Goal: Task Accomplishment & Management: Use online tool/utility

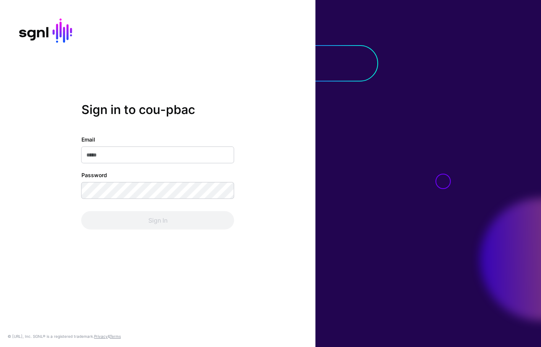
type input "**********"
click at [198, 217] on div "Sign In" at bounding box center [157, 220] width 153 height 18
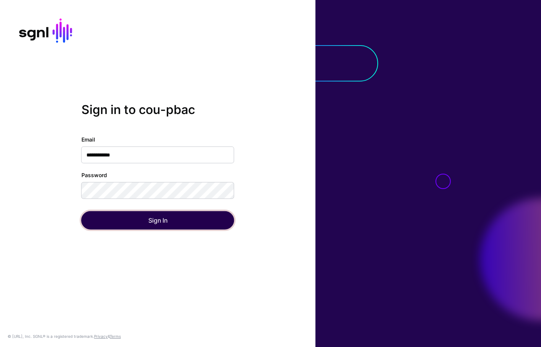
click at [198, 217] on button "Sign In" at bounding box center [157, 220] width 153 height 18
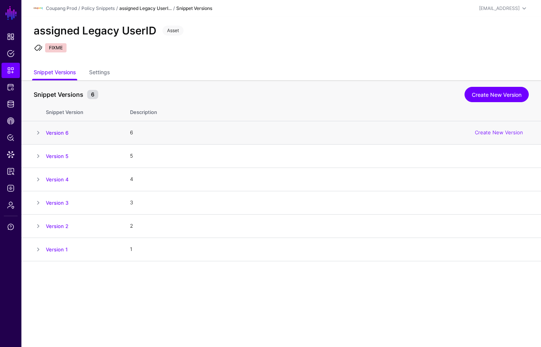
click at [36, 135] on span at bounding box center [38, 132] width 9 height 9
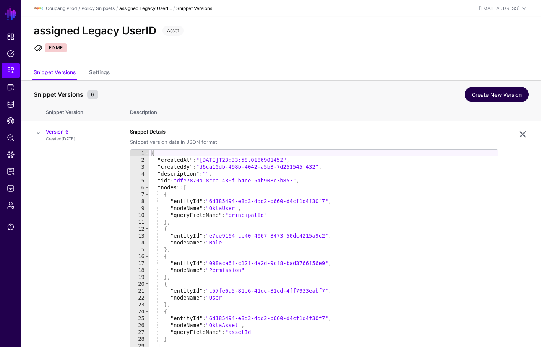
click at [500, 89] on link "Create New Version" at bounding box center [497, 94] width 64 height 15
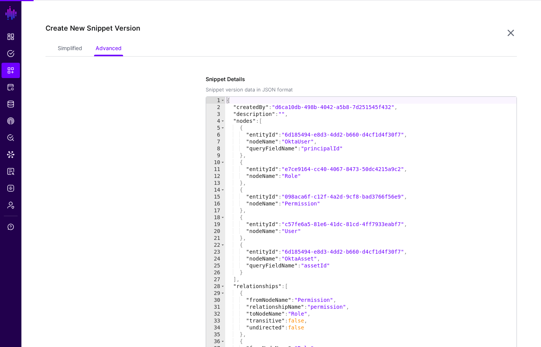
scroll to position [261, 0]
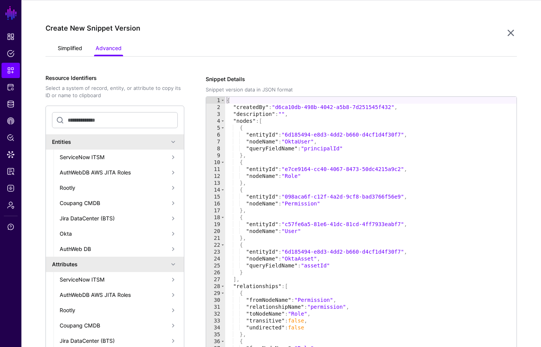
click at [70, 51] on link "Simplified" at bounding box center [70, 49] width 24 height 15
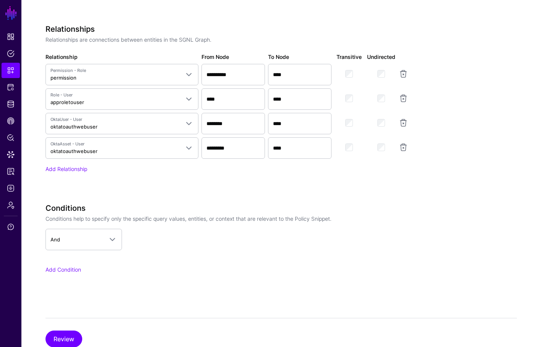
scroll to position [683, 0]
